Goal: Task Accomplishment & Management: Use online tool/utility

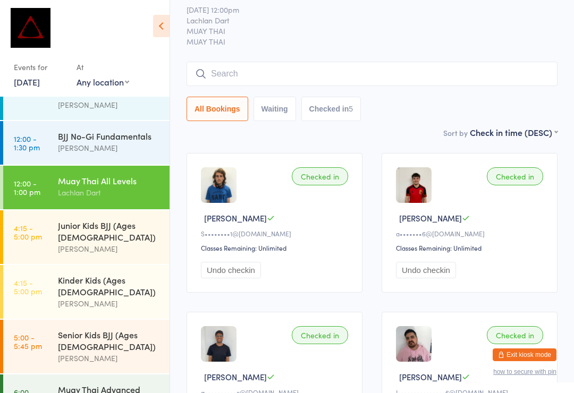
scroll to position [235, 0]
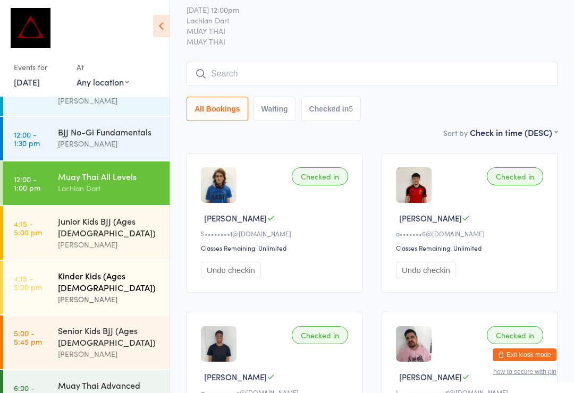
click at [75, 261] on div "Kinder Kids (Ages [DEMOGRAPHIC_DATA]) [PERSON_NAME]" at bounding box center [114, 288] width 112 height 54
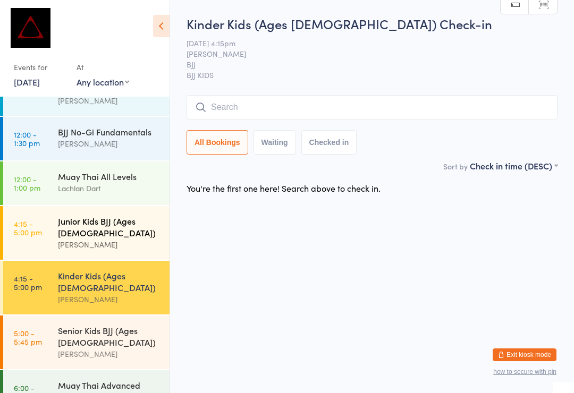
click at [123, 215] on div "Junior Kids BJJ (Ages [DEMOGRAPHIC_DATA])" at bounding box center [109, 226] width 103 height 23
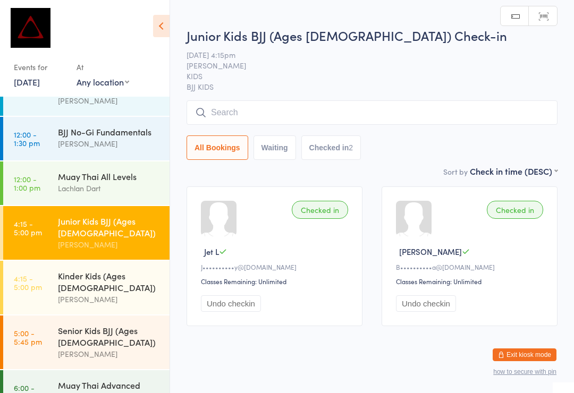
click at [340, 103] on input "search" at bounding box center [371, 112] width 371 height 24
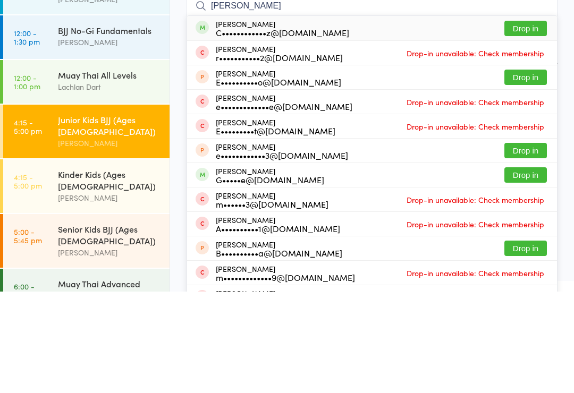
type input "[PERSON_NAME]"
click at [537, 122] on button "Drop in" at bounding box center [525, 129] width 43 height 15
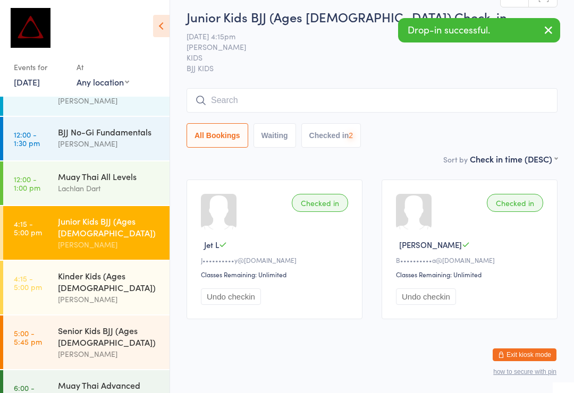
click at [338, 88] on input "search" at bounding box center [371, 100] width 371 height 24
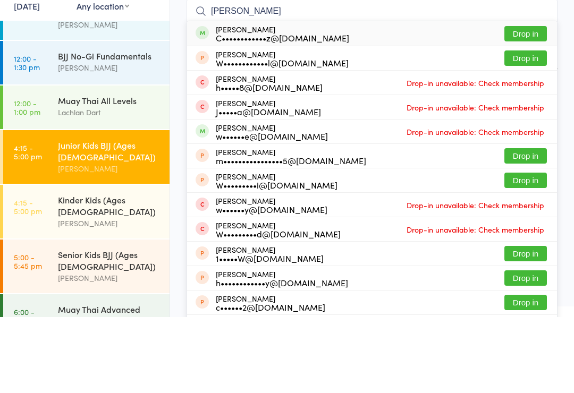
type input "[PERSON_NAME]"
click at [539, 102] on button "Drop in" at bounding box center [525, 109] width 43 height 15
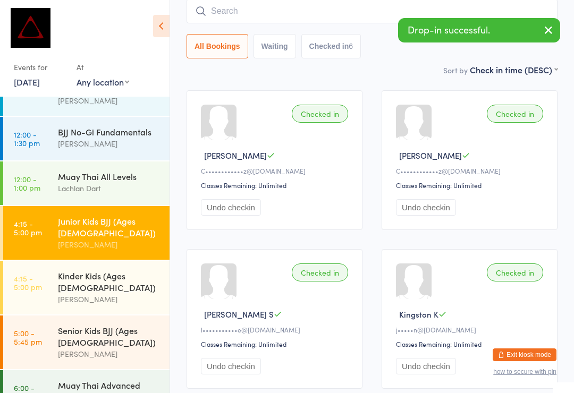
click at [272, 7] on input "search" at bounding box center [371, 11] width 371 height 24
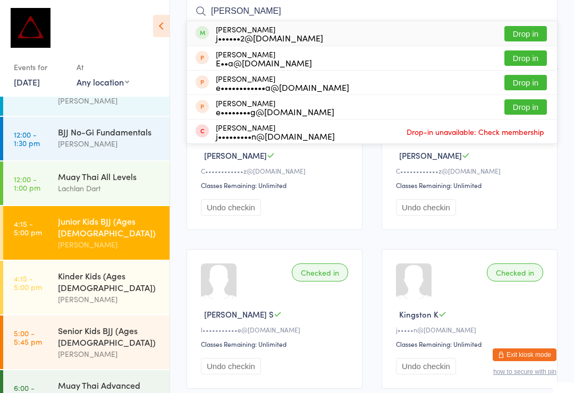
type input "[PERSON_NAME]"
click at [532, 31] on button "Drop in" at bounding box center [525, 33] width 43 height 15
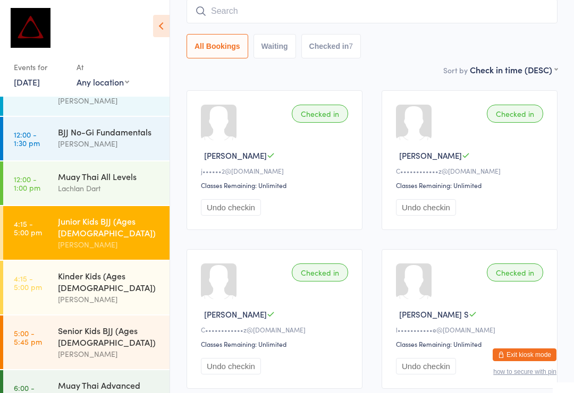
click at [273, 12] on input "search" at bounding box center [371, 11] width 371 height 24
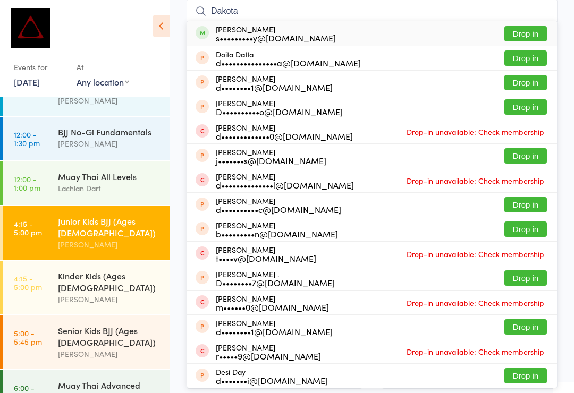
type input "Dakota"
click at [529, 37] on button "Drop in" at bounding box center [525, 33] width 43 height 15
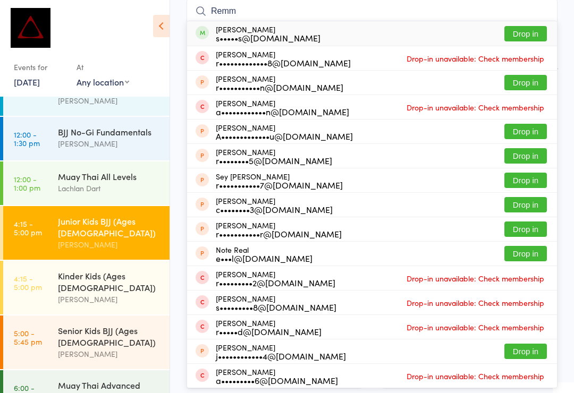
type input "Remm"
click at [515, 26] on button "Drop in" at bounding box center [525, 33] width 43 height 15
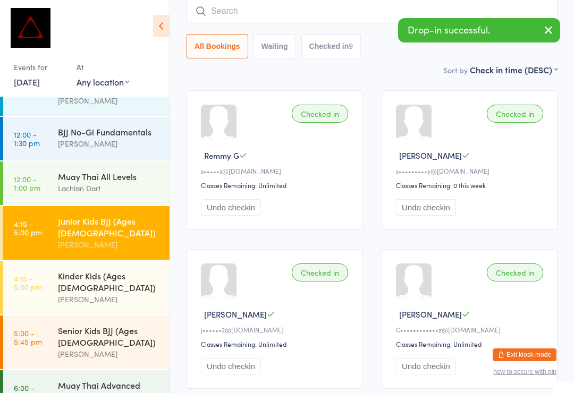
click at [220, 20] on input "search" at bounding box center [371, 11] width 371 height 24
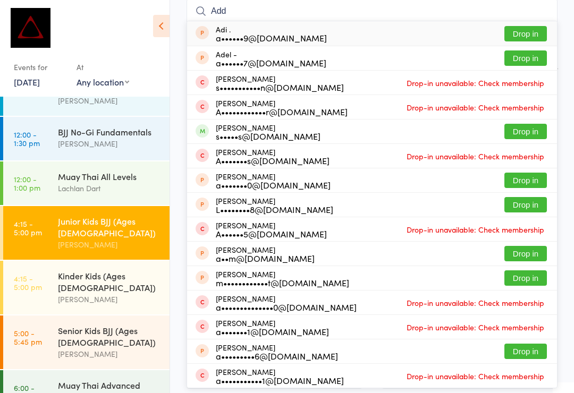
type input "Add"
click at [517, 128] on button "Drop in" at bounding box center [525, 131] width 43 height 15
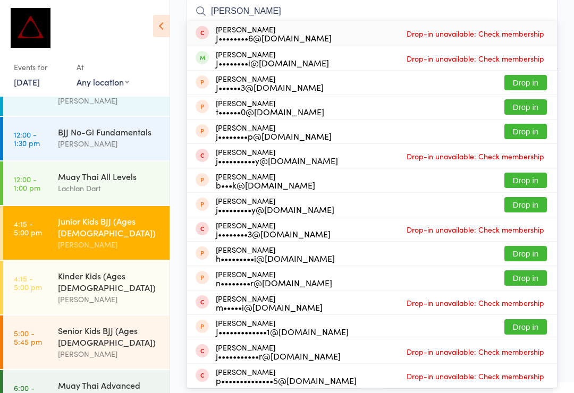
type input "J"
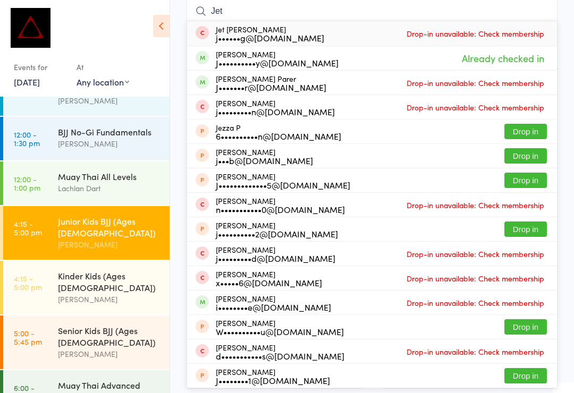
click at [347, 11] on input "Jet" at bounding box center [371, 11] width 371 height 24
type input "J"
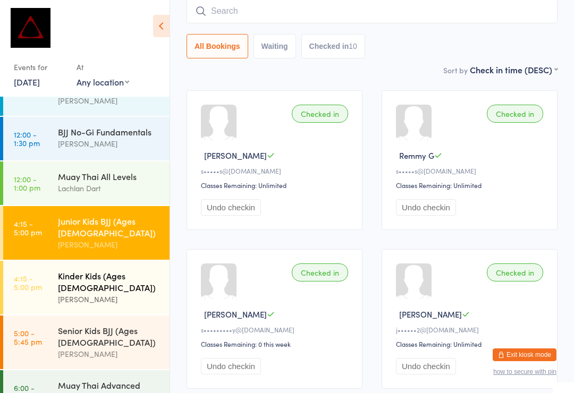
click at [146, 270] on div "Kinder Kids (Ages [DEMOGRAPHIC_DATA])" at bounding box center [109, 281] width 103 height 23
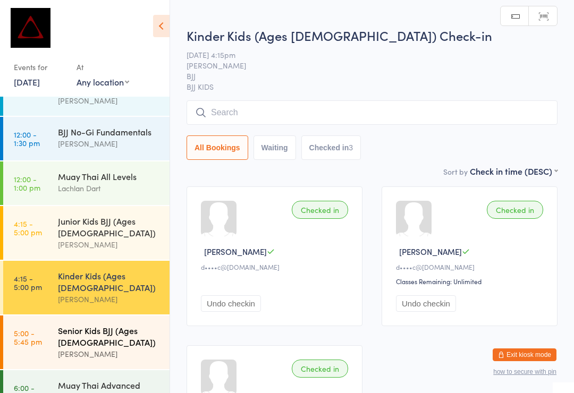
click at [141, 348] on div "[PERSON_NAME]" at bounding box center [109, 354] width 103 height 12
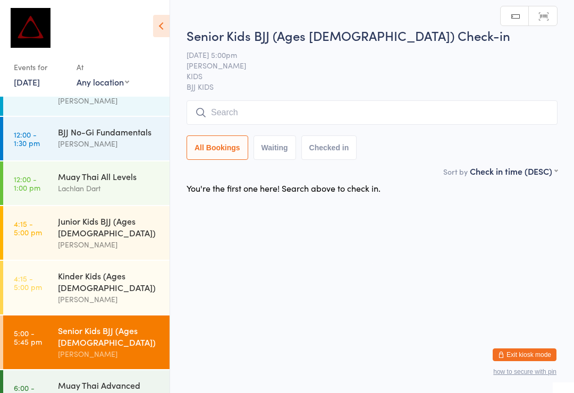
click at [357, 124] on input "search" at bounding box center [371, 112] width 371 height 24
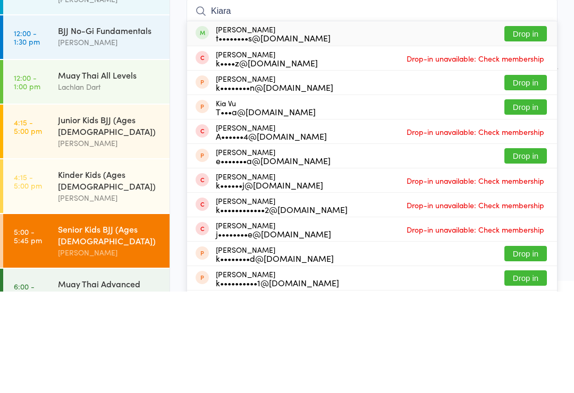
type input "Kiara"
click at [531, 128] on button "Drop in" at bounding box center [525, 135] width 43 height 15
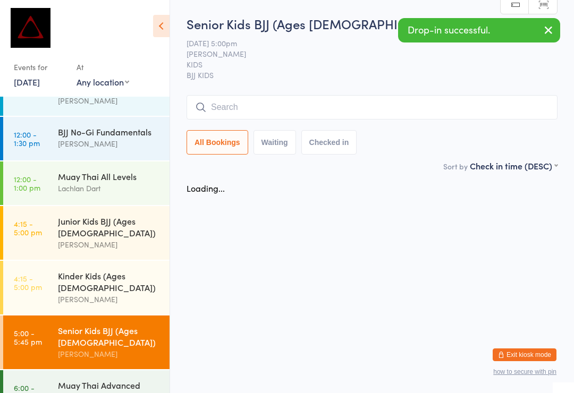
click at [443, 114] on input "search" at bounding box center [371, 107] width 371 height 24
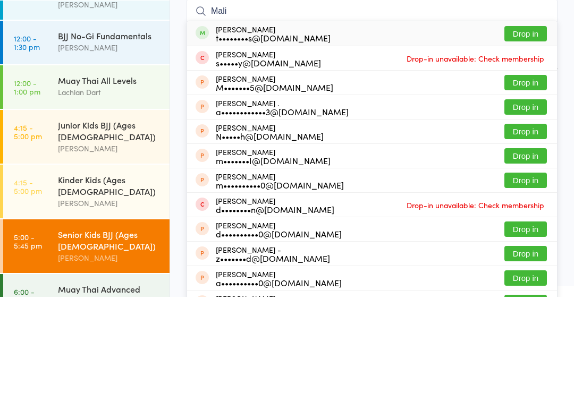
type input "Mali"
click at [539, 122] on button "Drop in" at bounding box center [525, 129] width 43 height 15
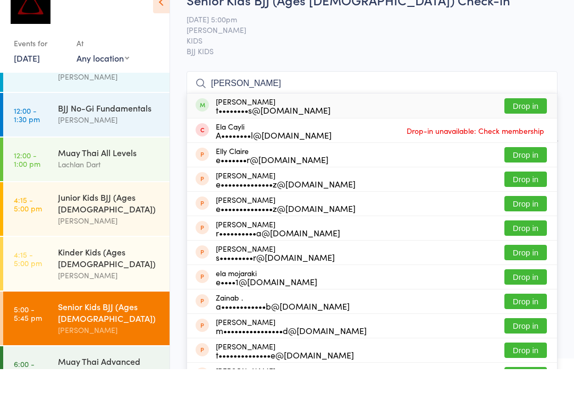
type input "[PERSON_NAME]"
click at [526, 122] on button "Drop in" at bounding box center [525, 129] width 43 height 15
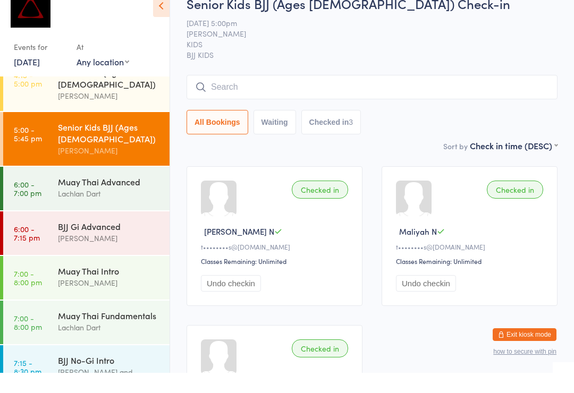
scroll to position [418, 0]
click at [346, 70] on span "BJJ KIDS" at bounding box center [371, 75] width 371 height 11
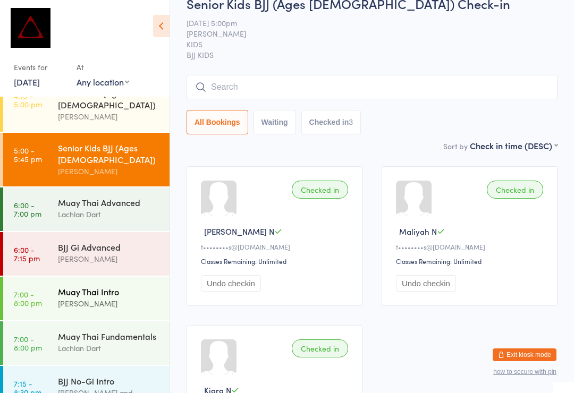
click at [146, 298] on div "[PERSON_NAME]" at bounding box center [109, 304] width 103 height 12
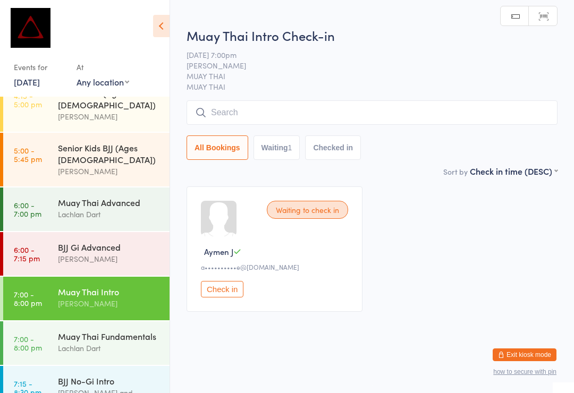
click at [350, 113] on input "search" at bounding box center [371, 112] width 371 height 24
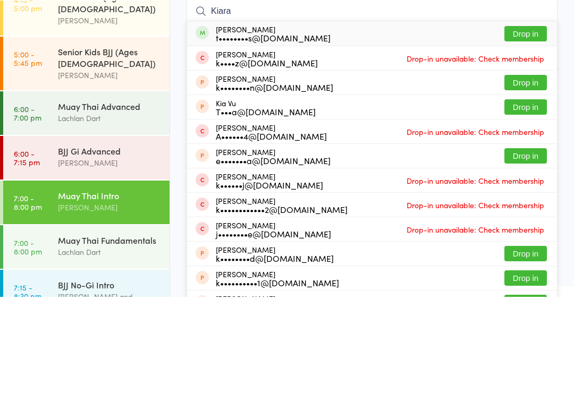
type input "Kiara"
click at [526, 122] on button "Drop in" at bounding box center [525, 129] width 43 height 15
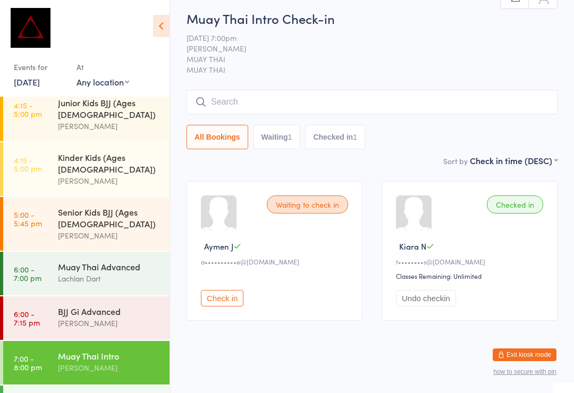
scroll to position [349, 0]
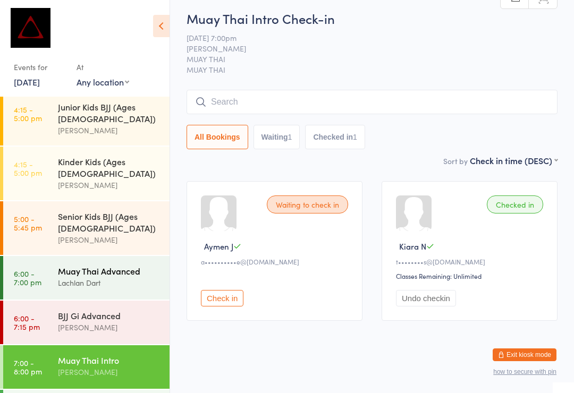
click at [127, 256] on div "Muay Thai Advanced Lachlan Dart" at bounding box center [114, 277] width 112 height 42
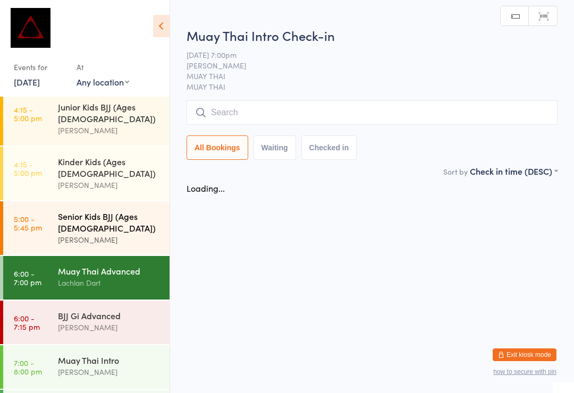
click at [133, 234] on div "[PERSON_NAME]" at bounding box center [109, 240] width 103 height 12
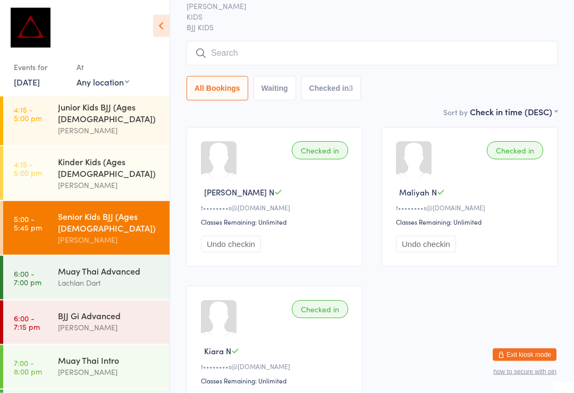
scroll to position [60, 0]
